Goal: Task Accomplishment & Management: Use online tool/utility

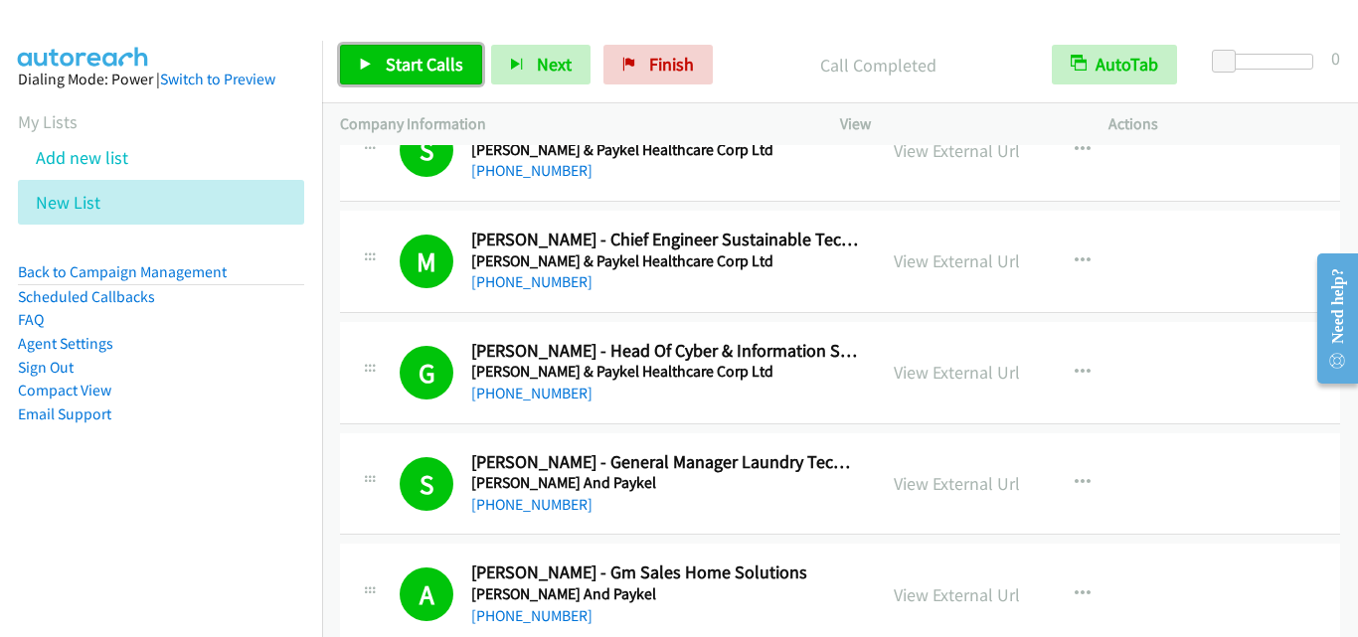
click at [417, 73] on span "Start Calls" at bounding box center [425, 64] width 78 height 23
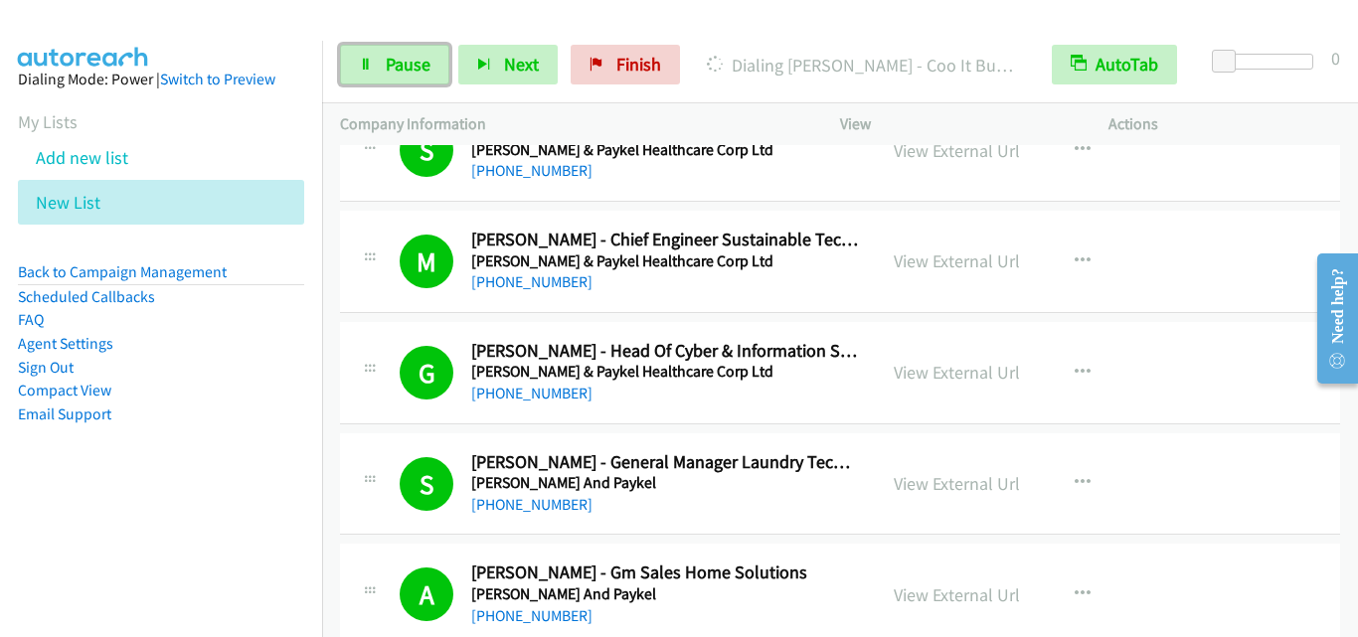
drag, startPoint x: 388, startPoint y: 62, endPoint x: 604, endPoint y: 327, distance: 342.1
click at [387, 62] on span "Pause" at bounding box center [408, 64] width 45 height 23
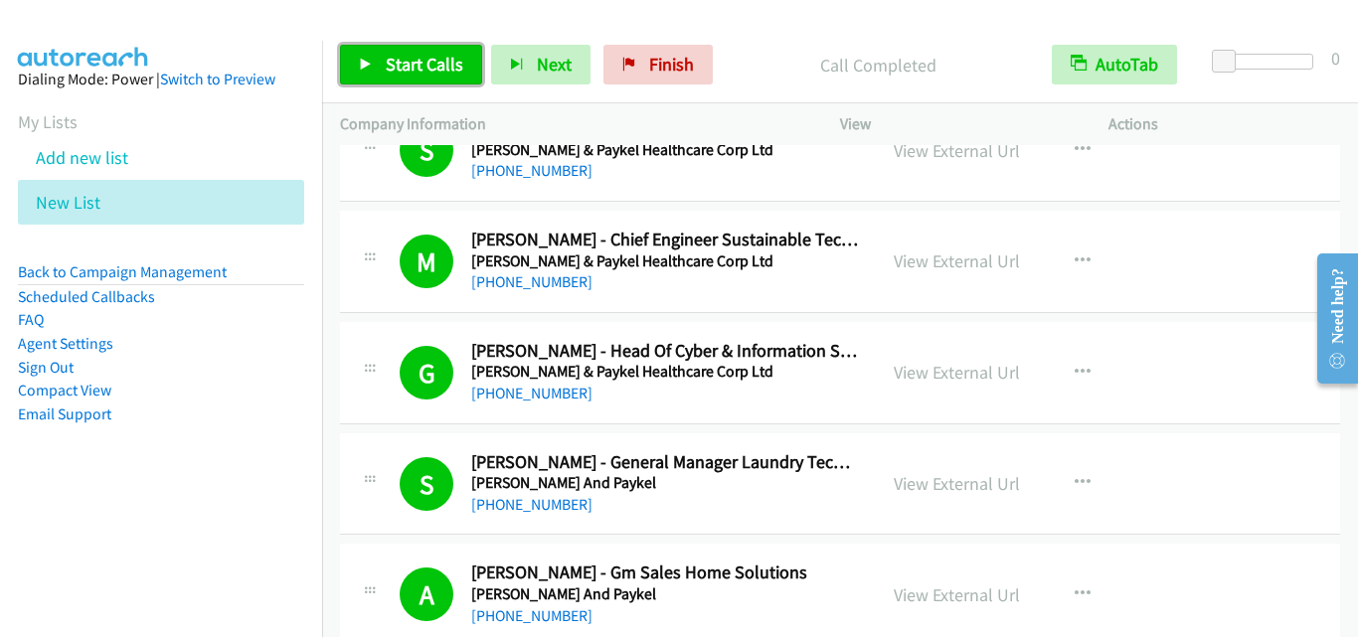
click at [423, 70] on span "Start Calls" at bounding box center [425, 64] width 78 height 23
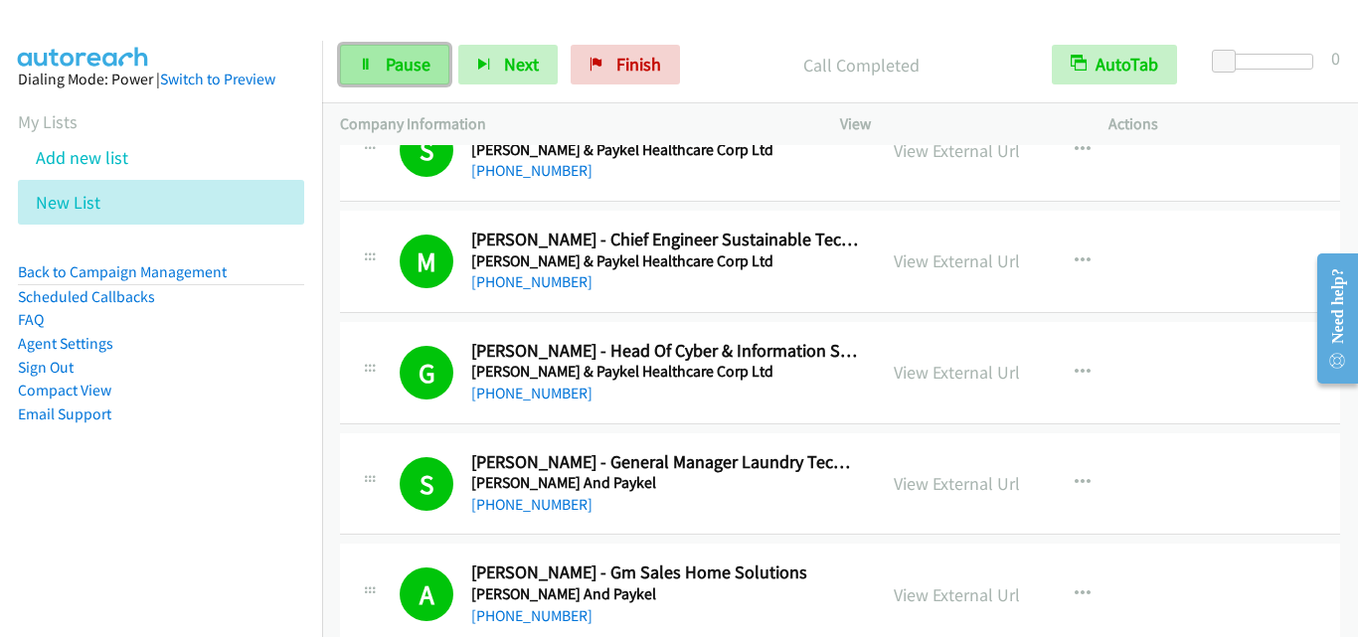
click at [417, 67] on span "Pause" at bounding box center [408, 64] width 45 height 23
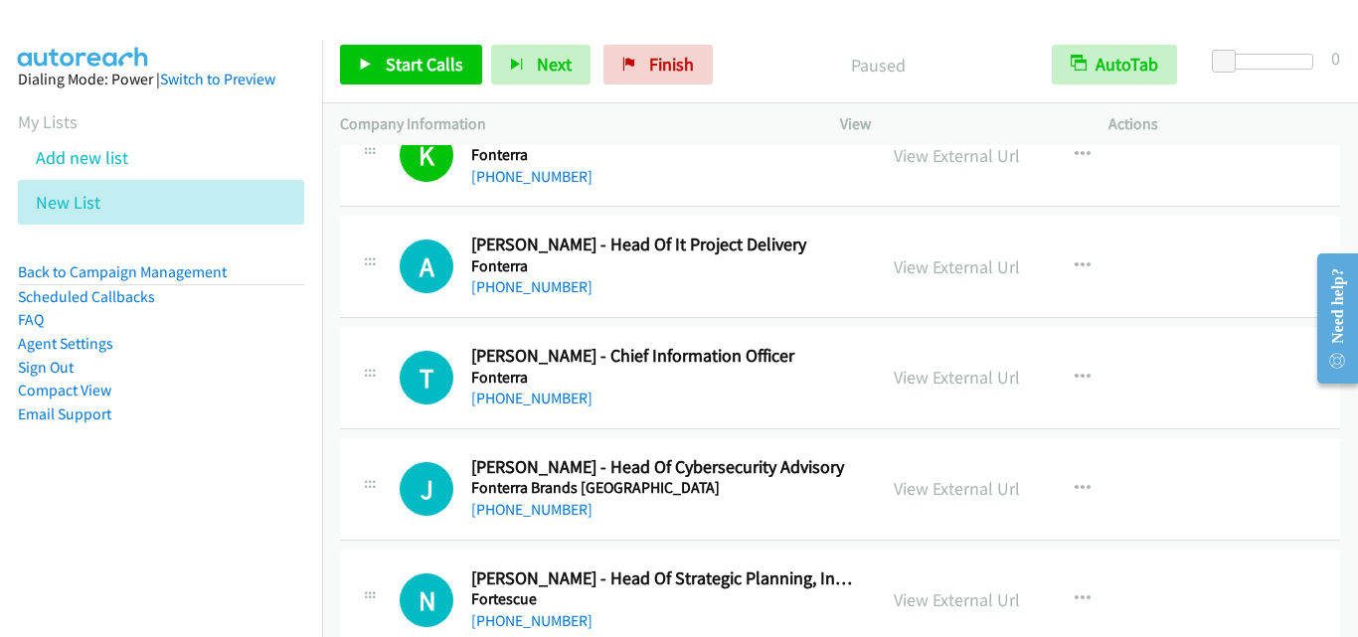
scroll to position [9645, 0]
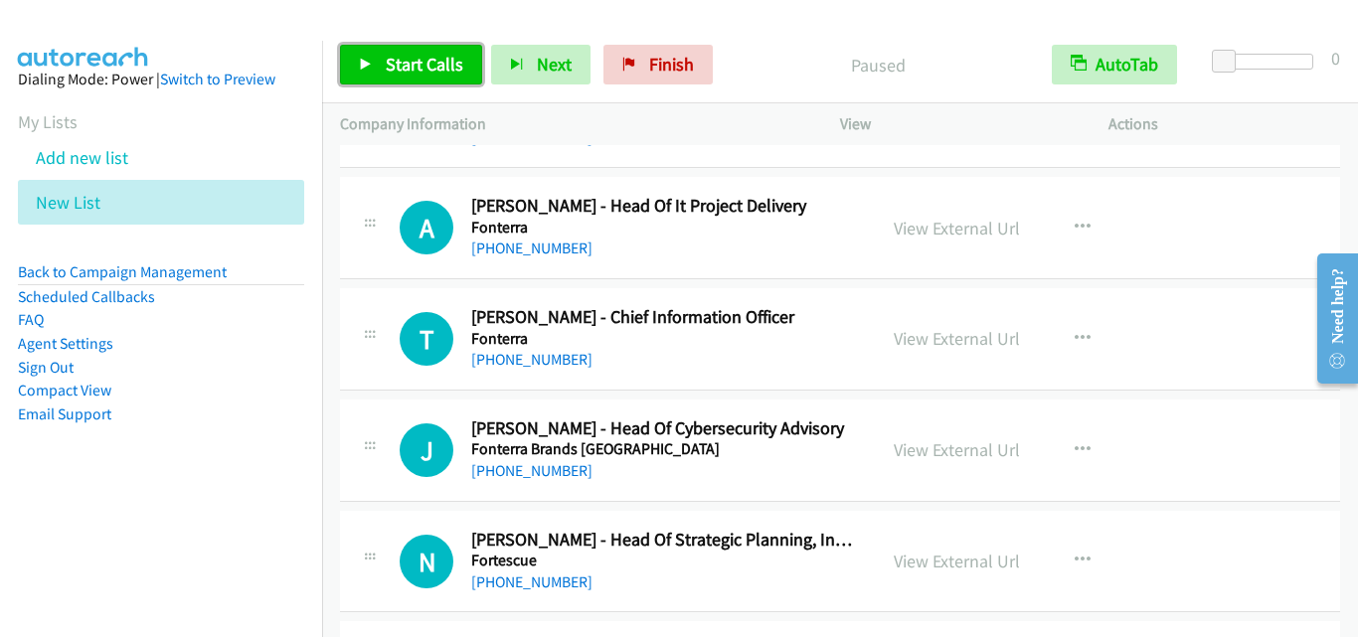
click at [413, 56] on span "Start Calls" at bounding box center [425, 64] width 78 height 23
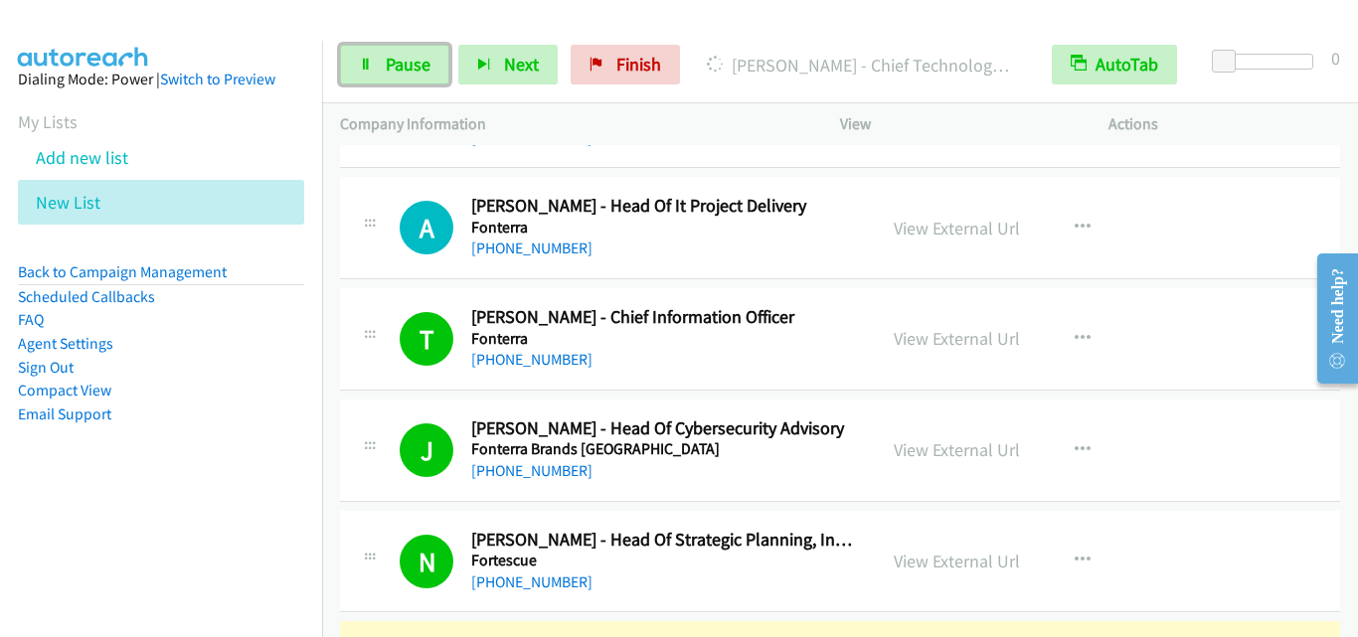
drag, startPoint x: 365, startPoint y: 72, endPoint x: 400, endPoint y: 112, distance: 53.6
click at [364, 73] on link "Pause" at bounding box center [394, 65] width 109 height 40
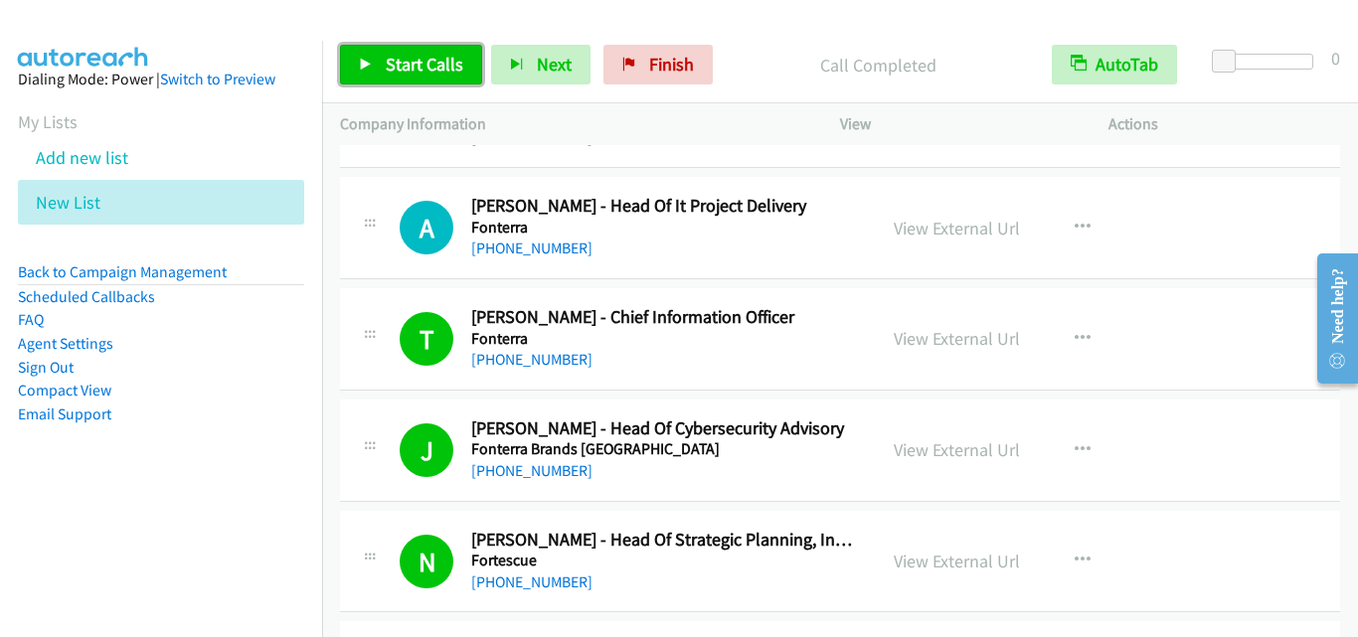
click at [424, 72] on span "Start Calls" at bounding box center [425, 64] width 78 height 23
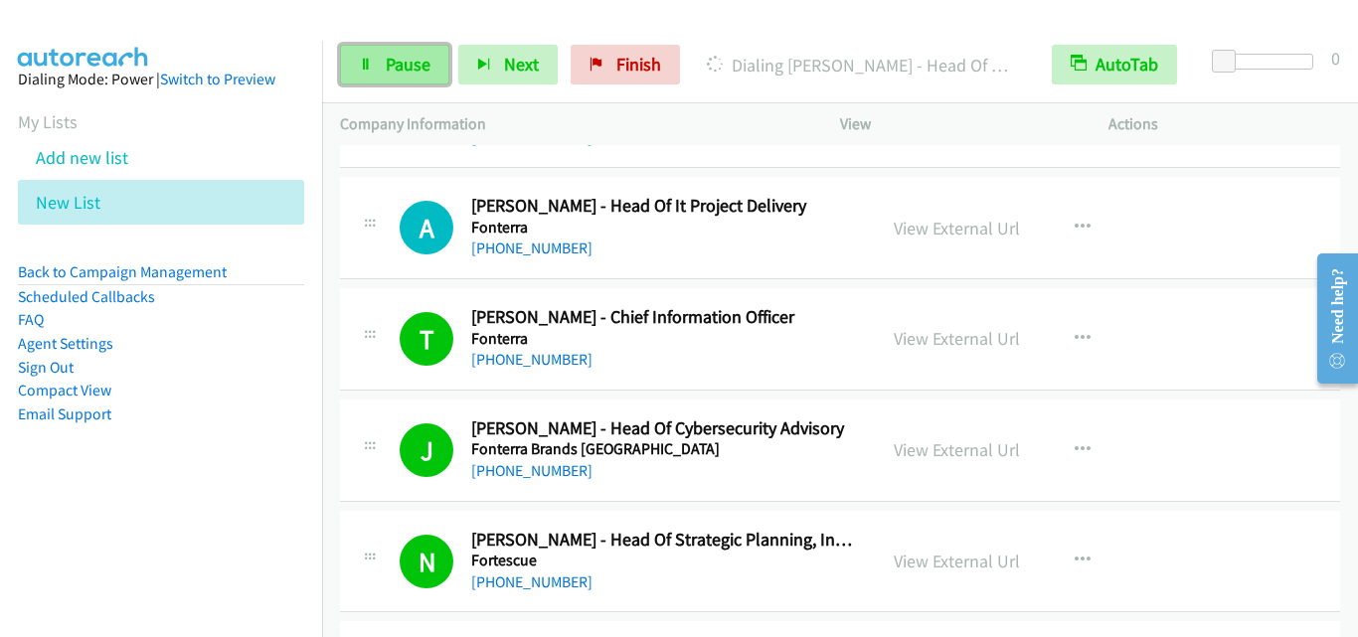
click at [426, 61] on span "Pause" at bounding box center [408, 64] width 45 height 23
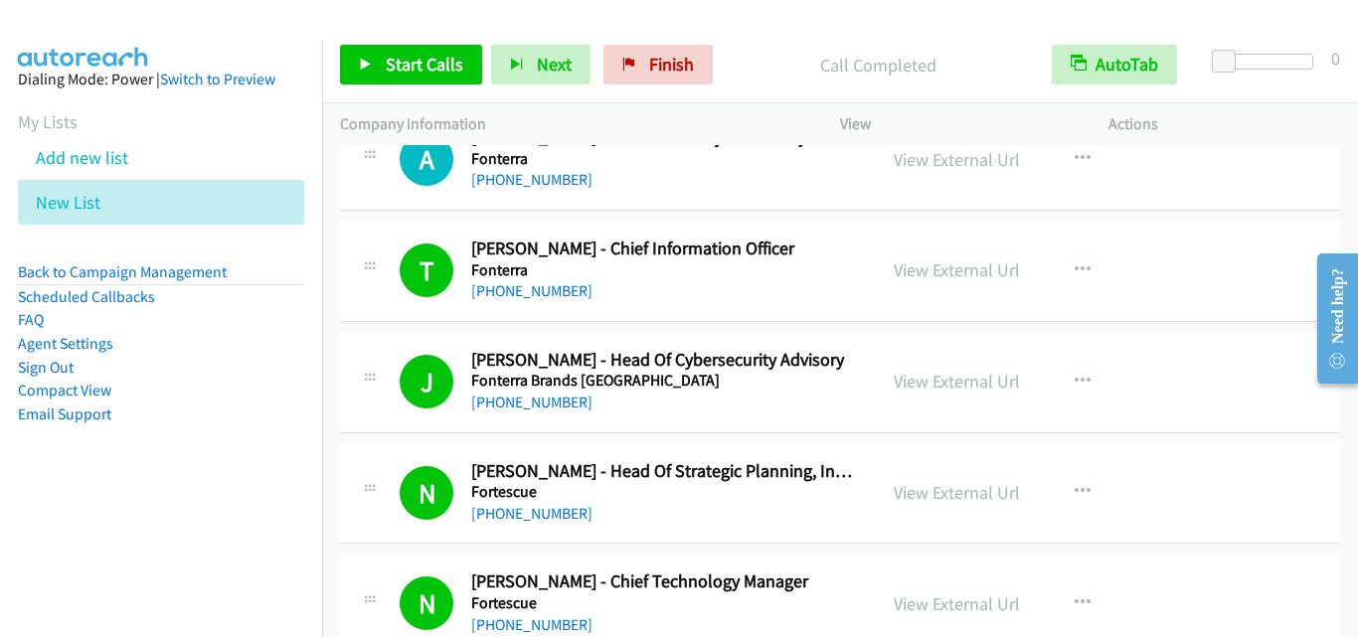
scroll to position [9745, 0]
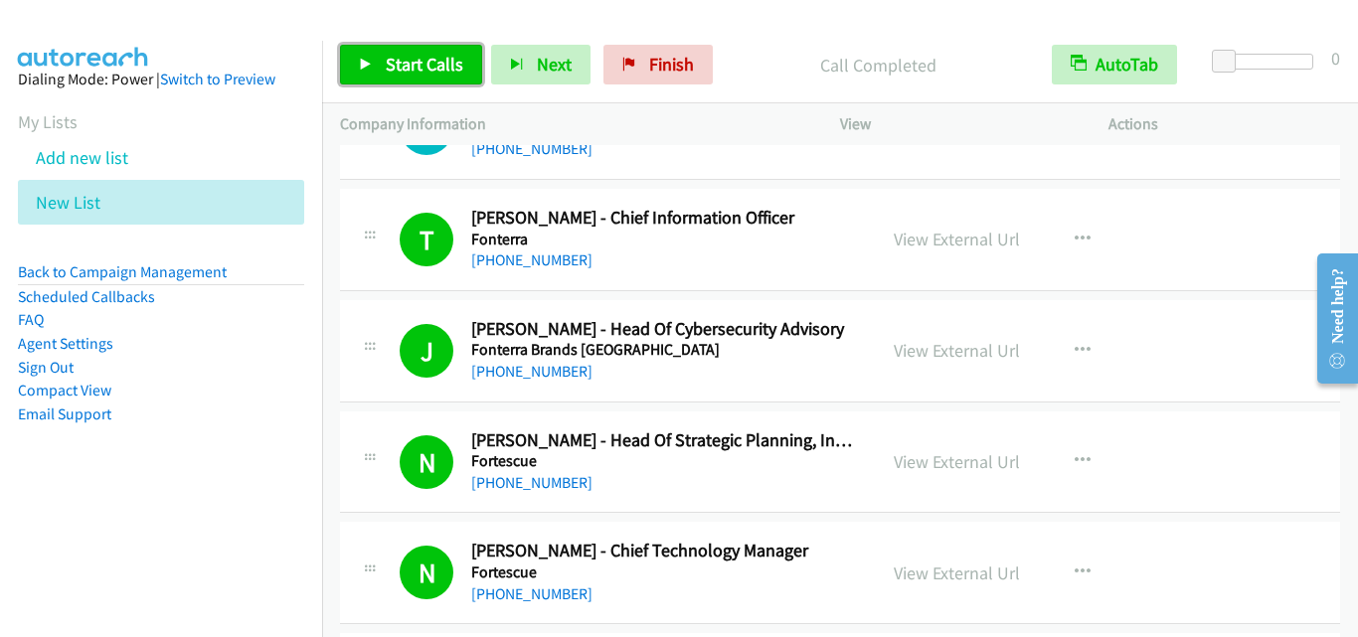
click at [428, 50] on link "Start Calls" at bounding box center [411, 65] width 142 height 40
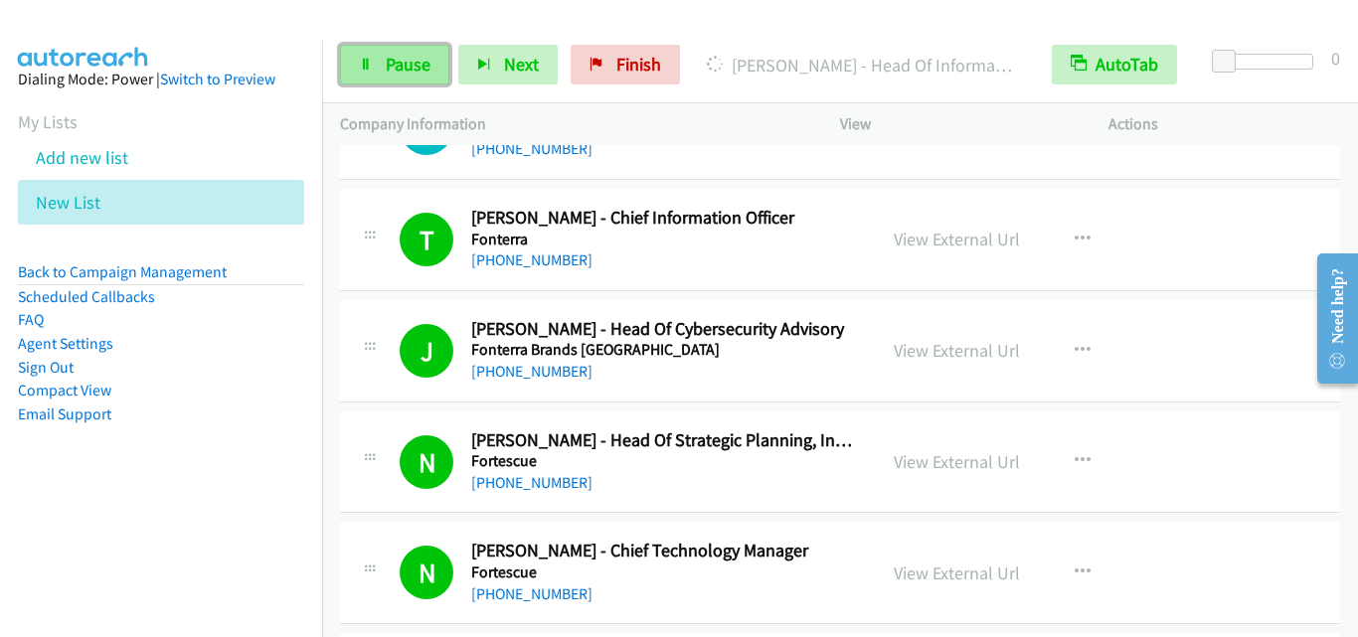
click at [373, 73] on link "Pause" at bounding box center [394, 65] width 109 height 40
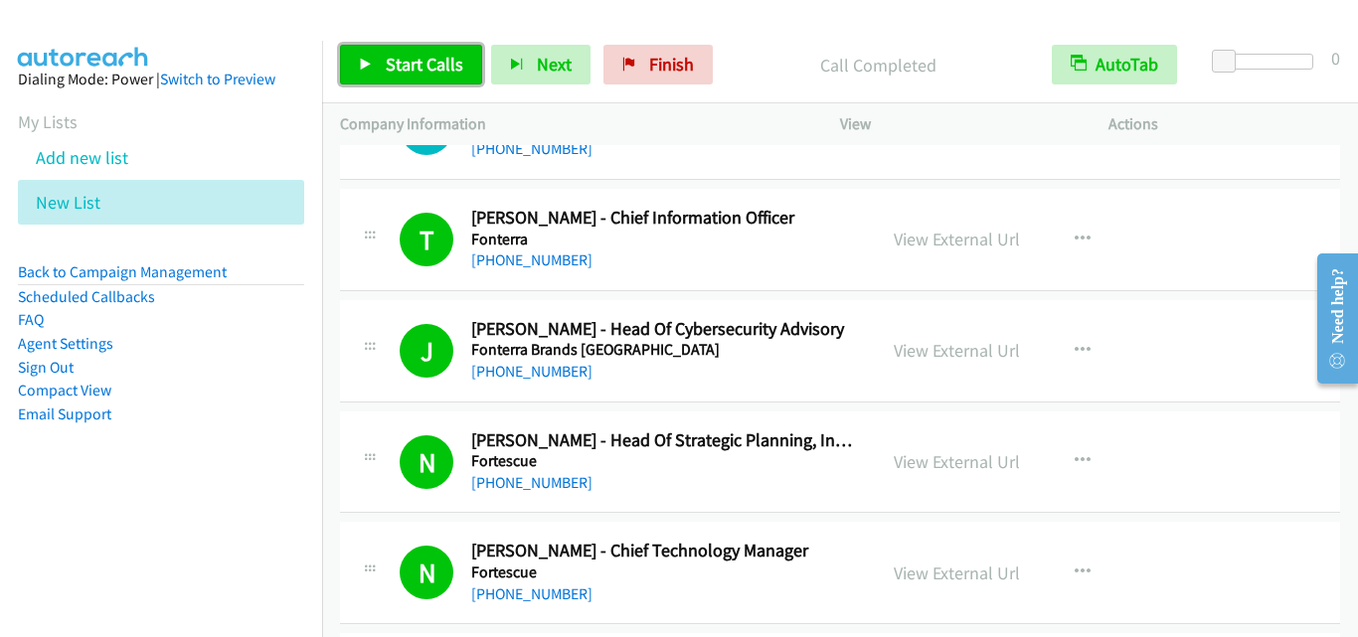
click at [423, 79] on link "Start Calls" at bounding box center [411, 65] width 142 height 40
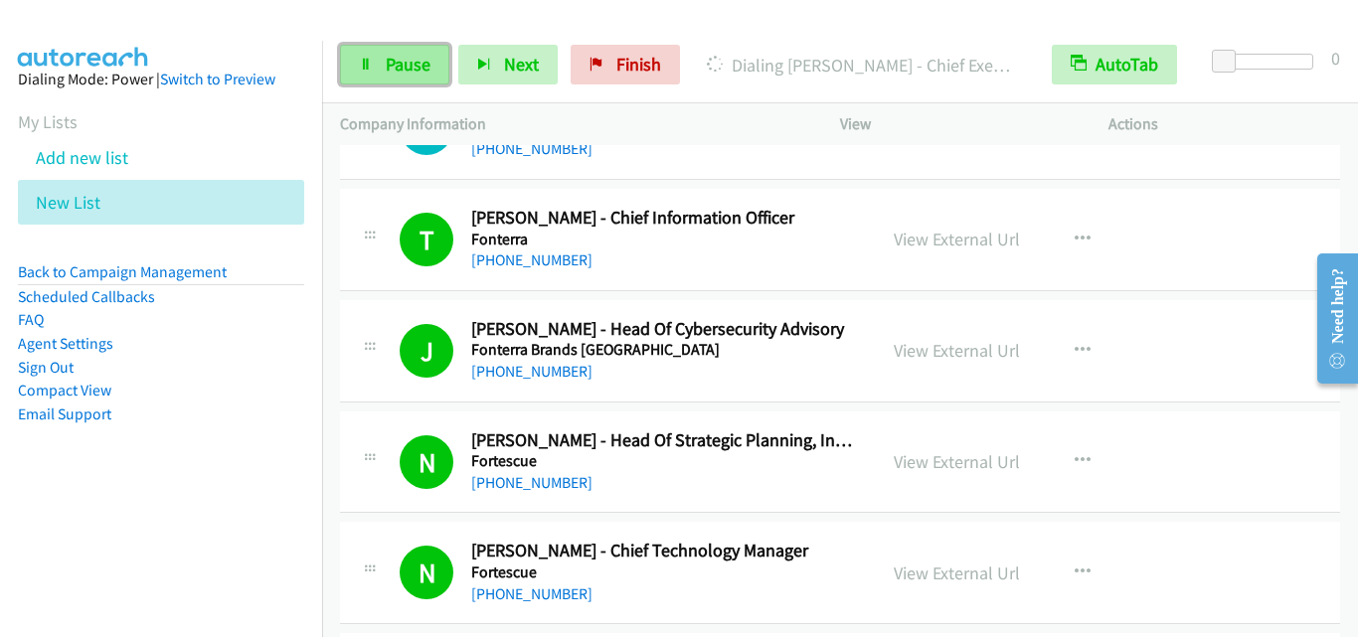
click at [366, 60] on icon at bounding box center [366, 66] width 14 height 14
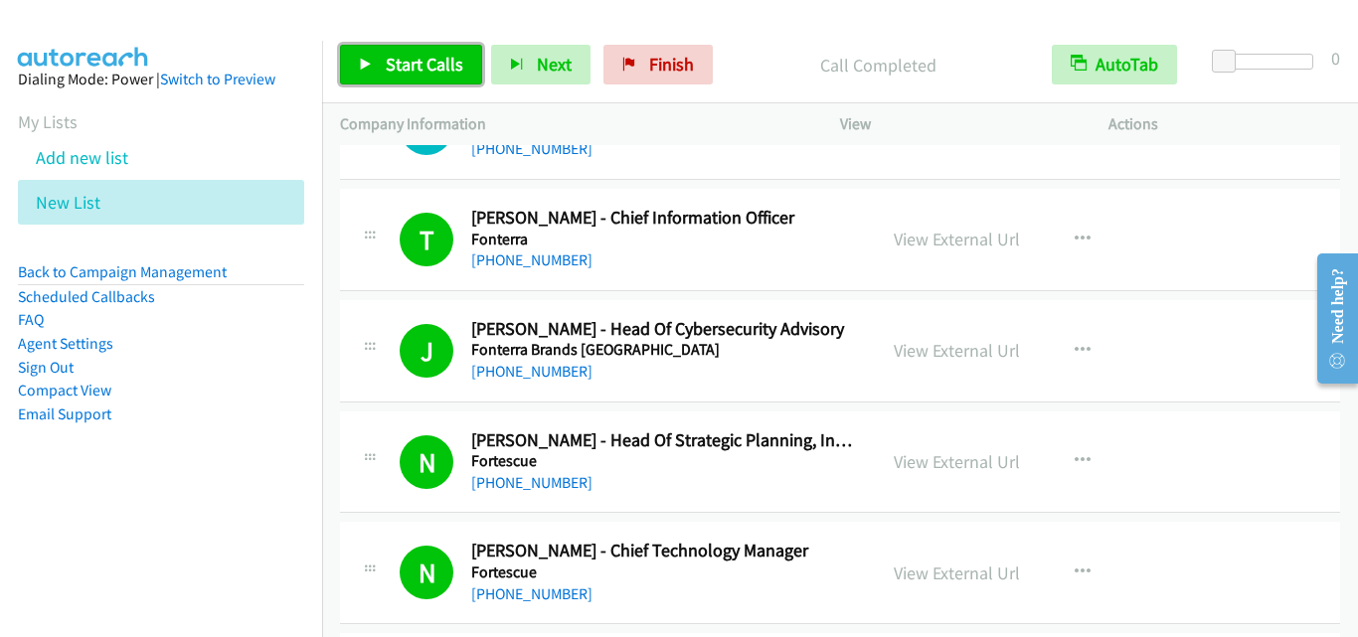
click at [435, 65] on span "Start Calls" at bounding box center [425, 64] width 78 height 23
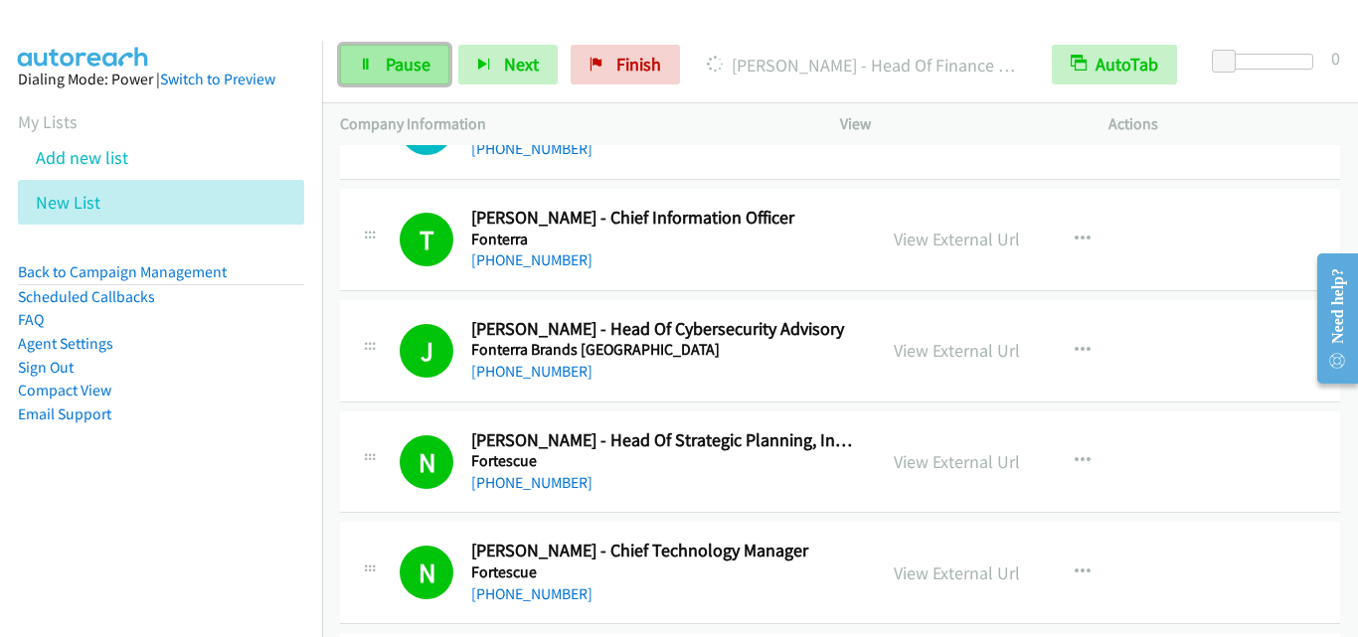
click at [365, 70] on icon at bounding box center [366, 66] width 14 height 14
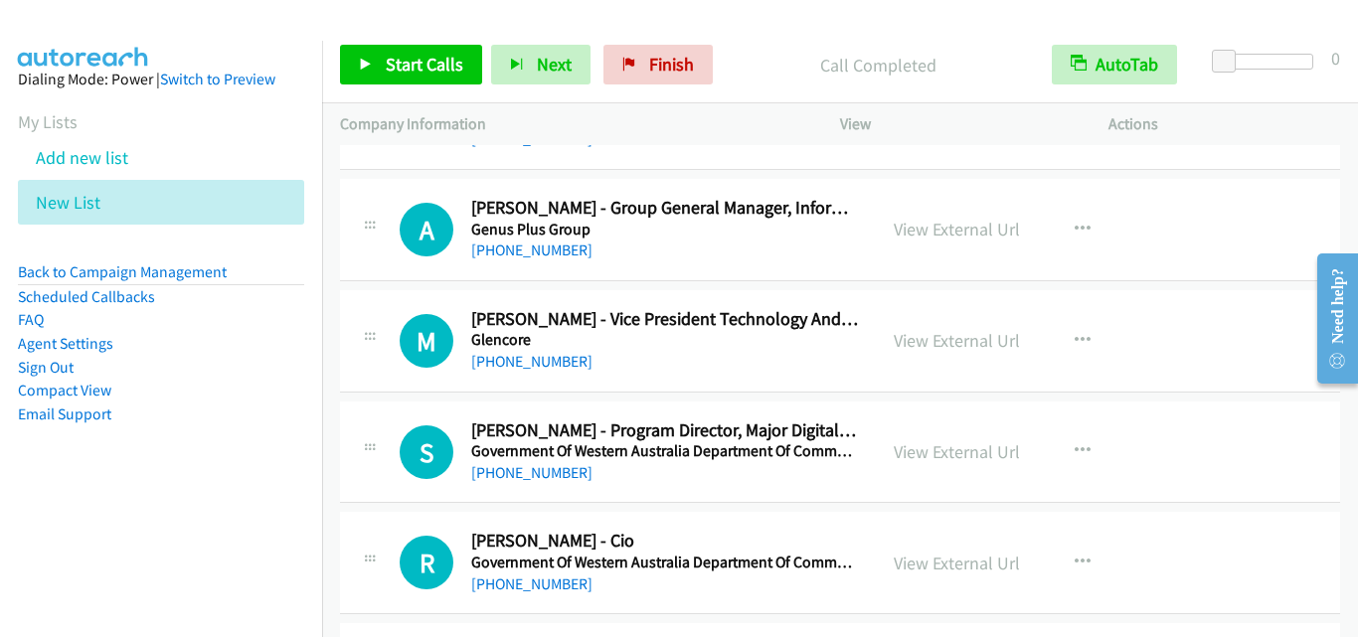
scroll to position [11535, 0]
click at [464, 73] on link "Start Calls" at bounding box center [411, 65] width 142 height 40
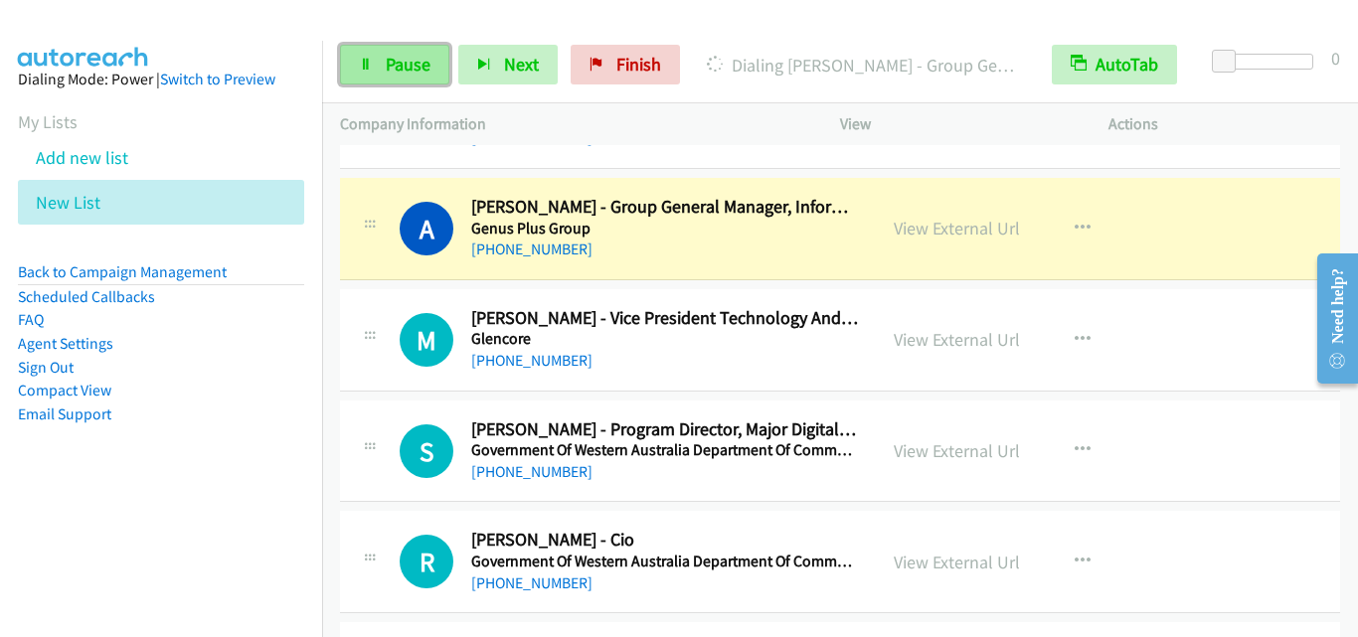
drag, startPoint x: 355, startPoint y: 70, endPoint x: 396, endPoint y: 76, distance: 41.2
click at [355, 70] on link "Pause" at bounding box center [394, 65] width 109 height 40
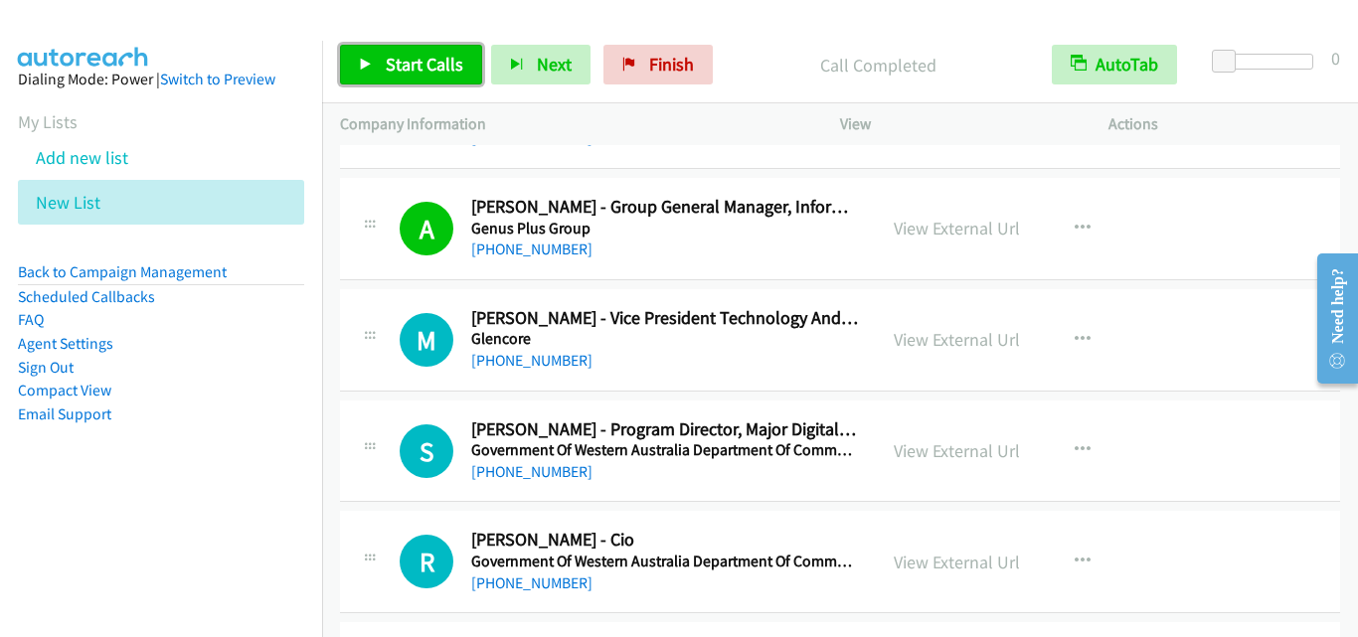
click at [435, 55] on span "Start Calls" at bounding box center [425, 64] width 78 height 23
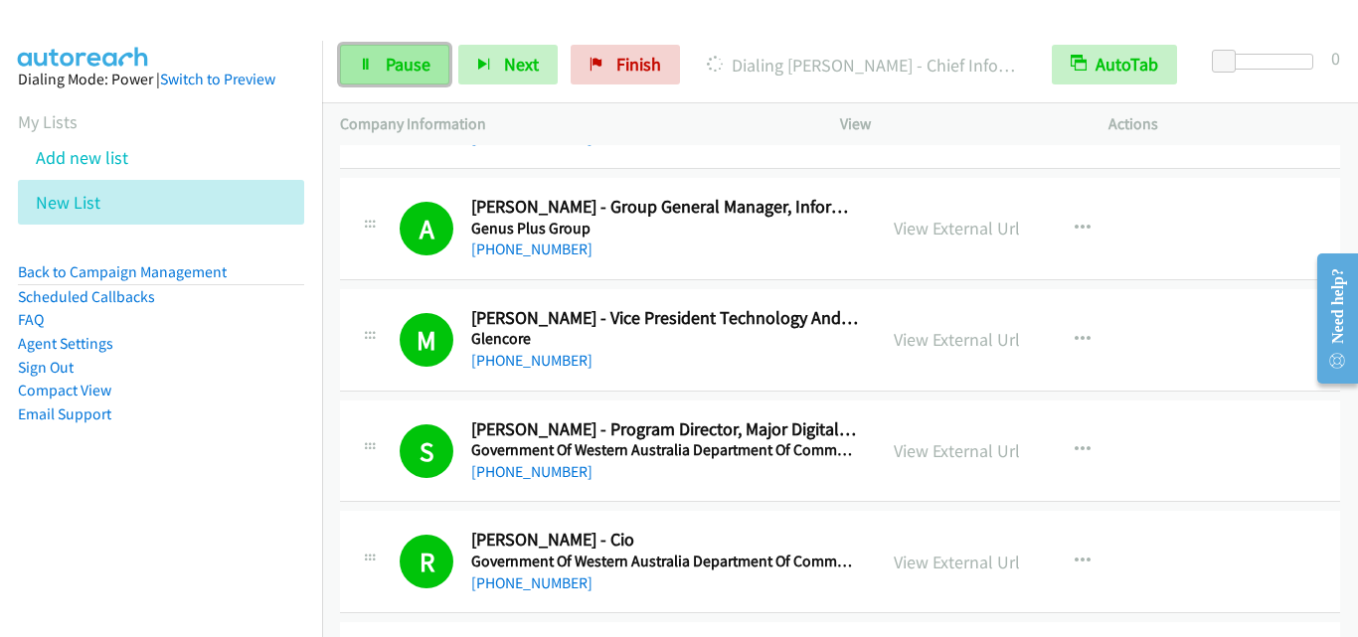
click at [397, 59] on span "Pause" at bounding box center [408, 64] width 45 height 23
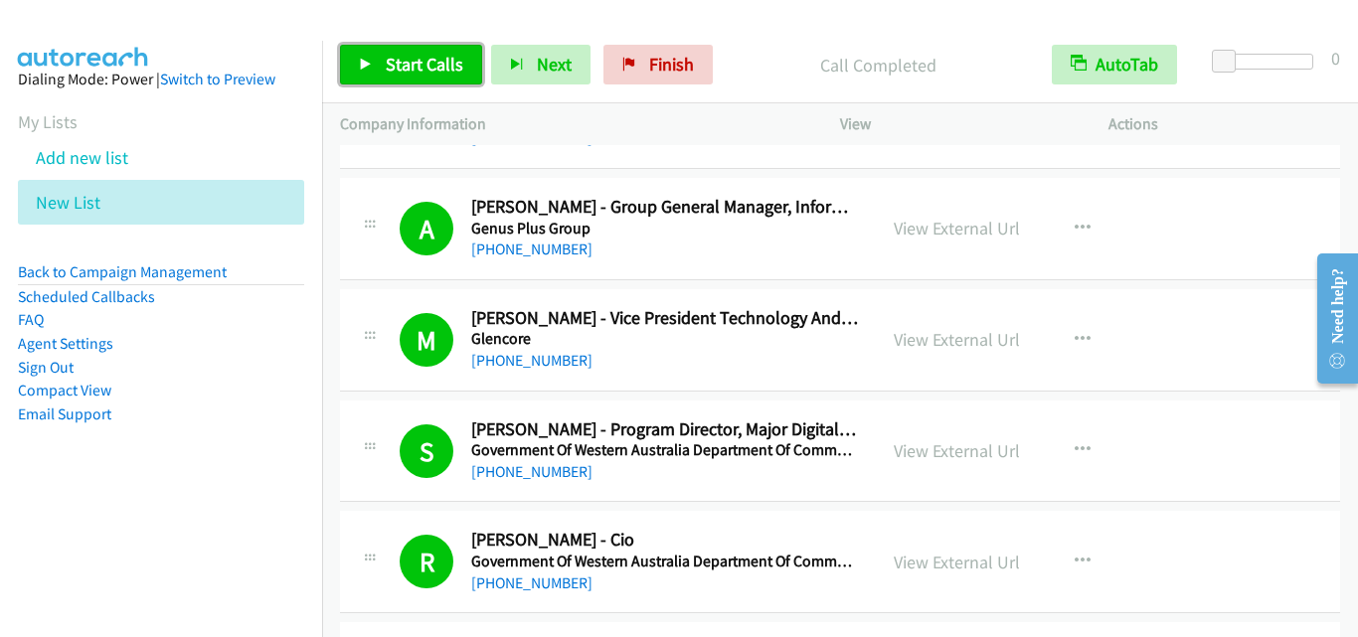
click at [438, 68] on span "Start Calls" at bounding box center [425, 64] width 78 height 23
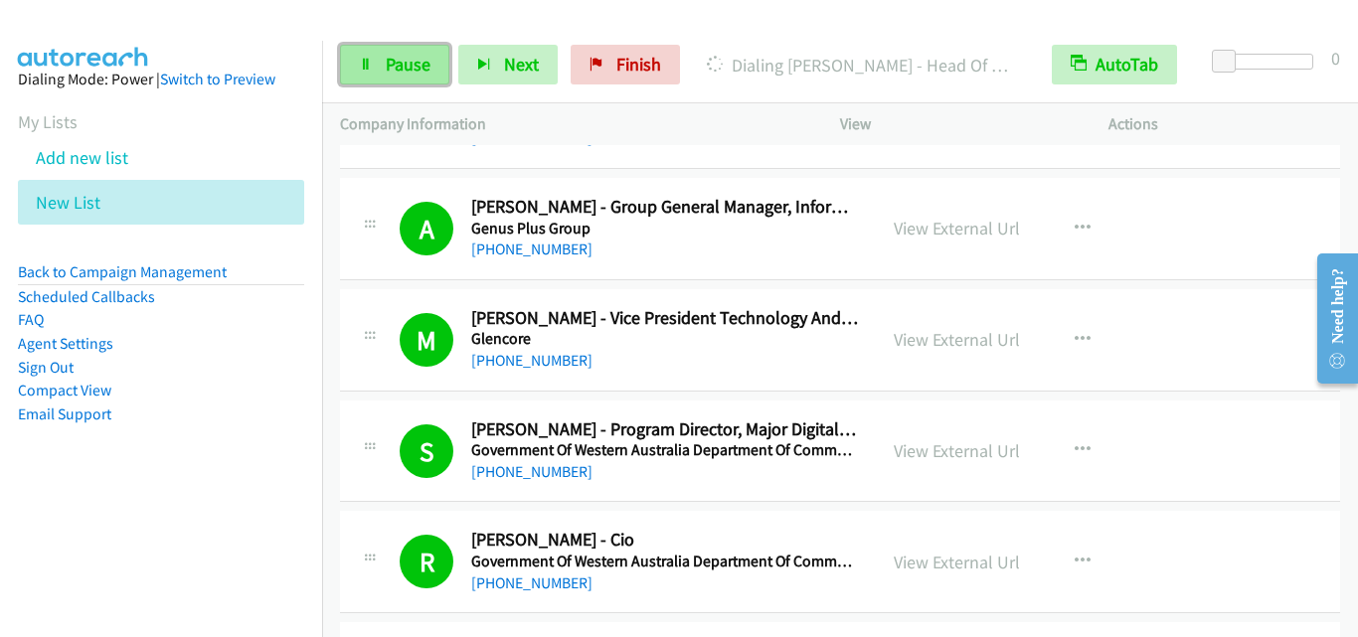
click at [410, 75] on span "Pause" at bounding box center [408, 64] width 45 height 23
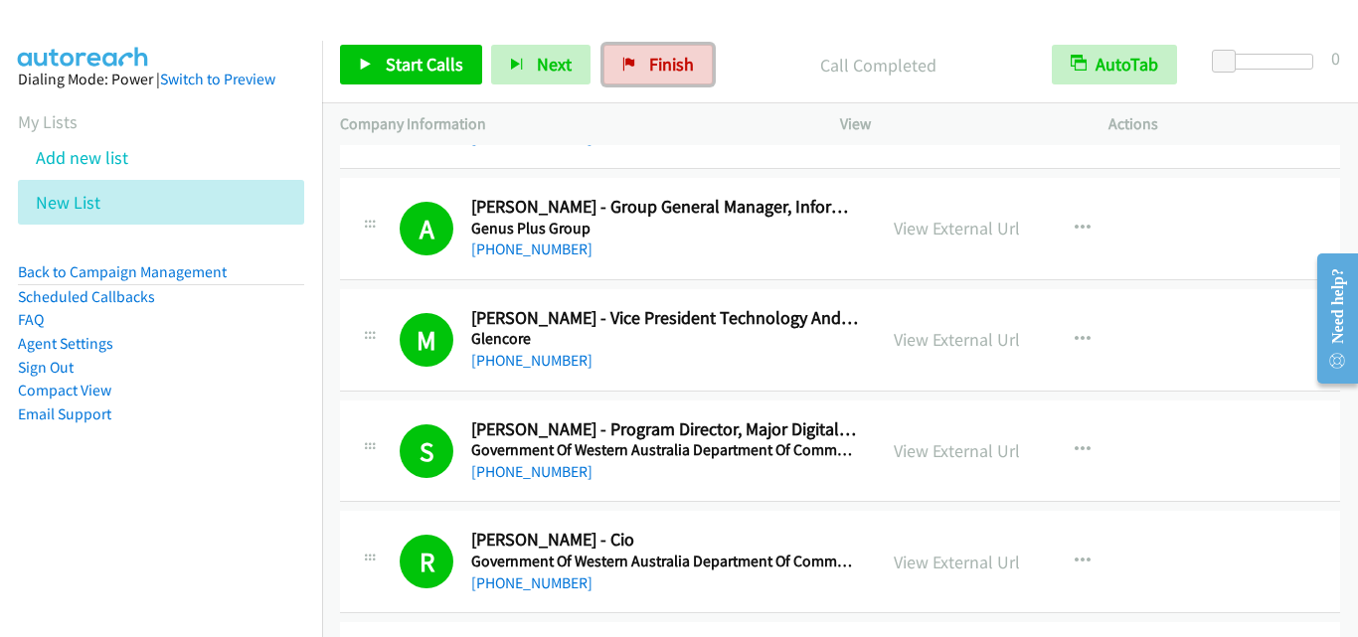
click at [673, 54] on span "Finish" at bounding box center [671, 64] width 45 height 23
